Goal: Find specific page/section: Find specific page/section

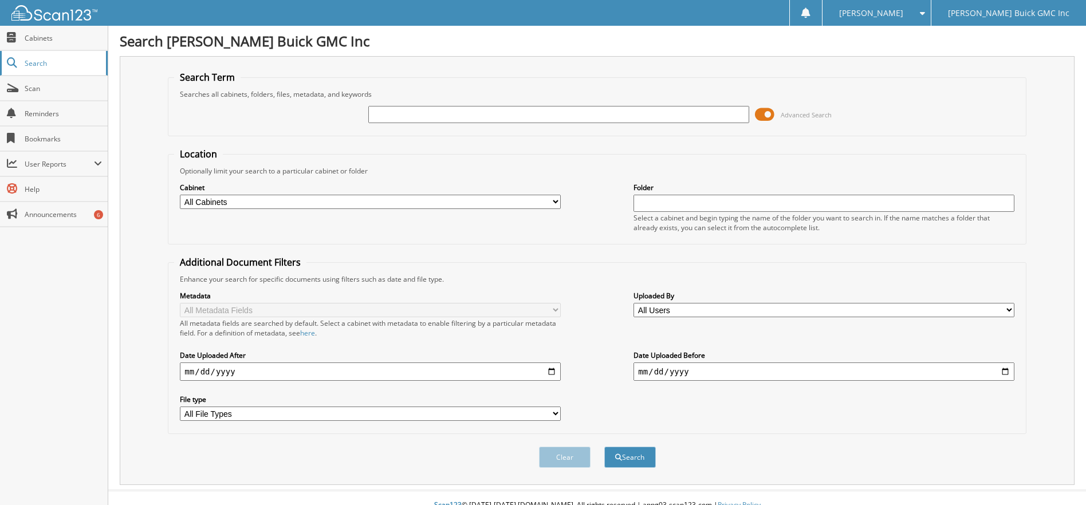
click at [45, 64] on span "Search" at bounding box center [63, 63] width 76 height 10
click at [51, 38] on span "Cabinets" at bounding box center [63, 38] width 77 height 10
drag, startPoint x: 0, startPoint y: 0, endPoint x: 439, endPoint y: 108, distance: 452.0
type input "35348"
click at [604, 447] on button "Search" at bounding box center [630, 457] width 52 height 21
